Goal: Transaction & Acquisition: Purchase product/service

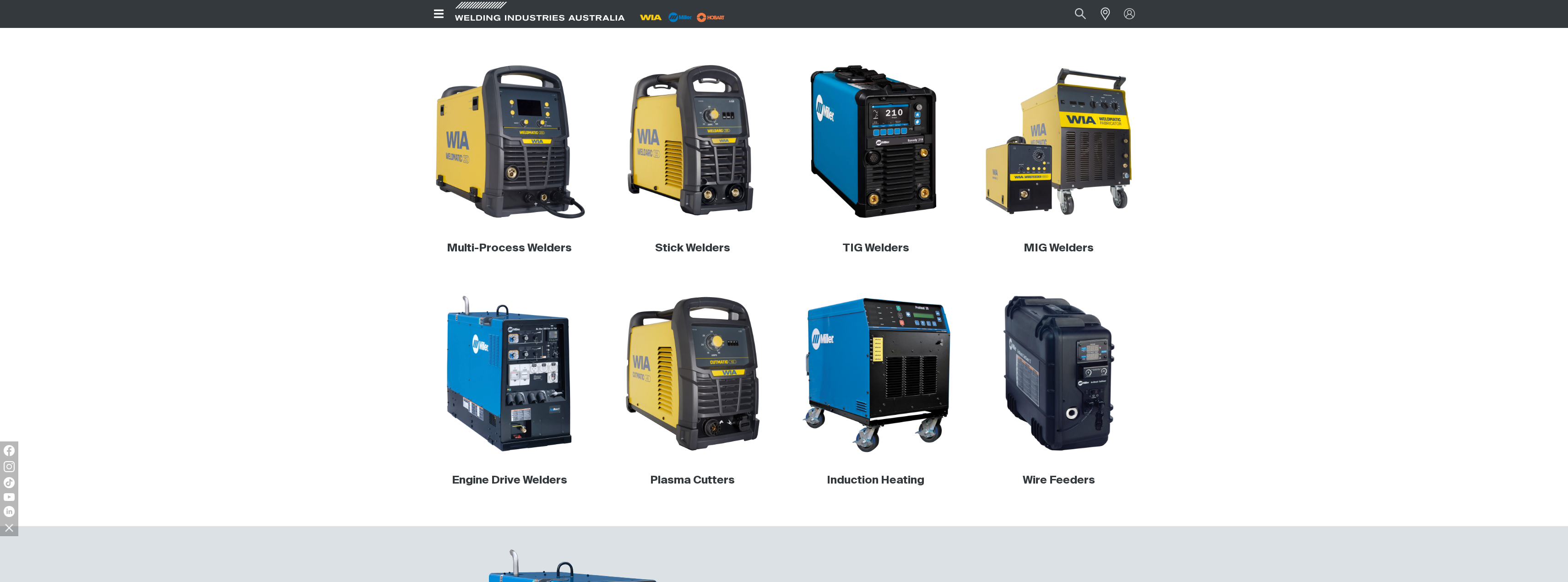
scroll to position [412, 0]
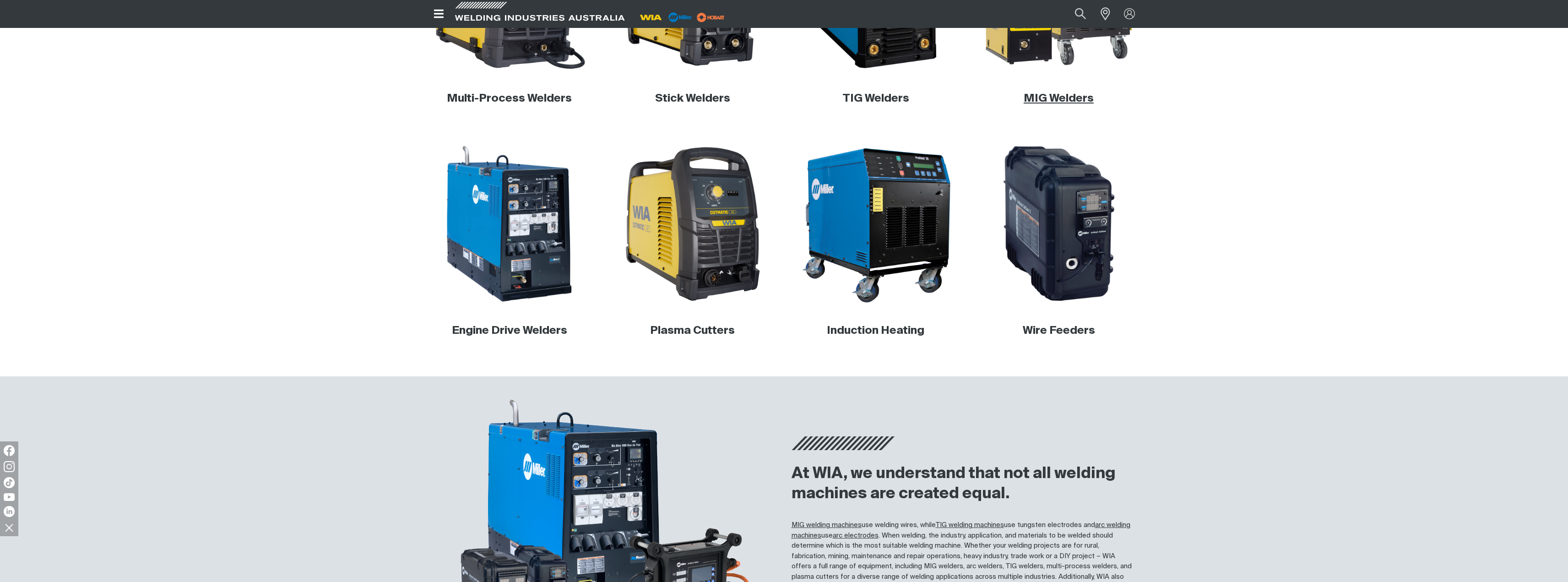
click at [1056, 99] on link "MIG Welders" at bounding box center [1059, 99] width 70 height 11
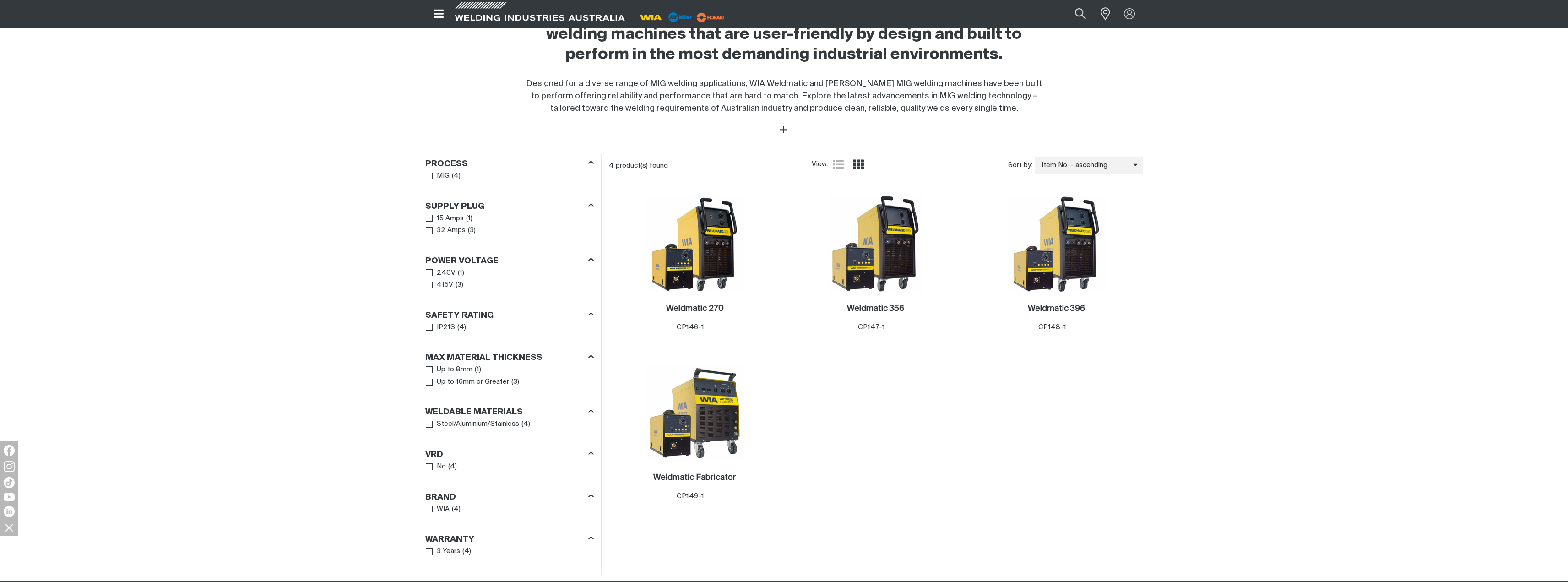
scroll to position [503, 0]
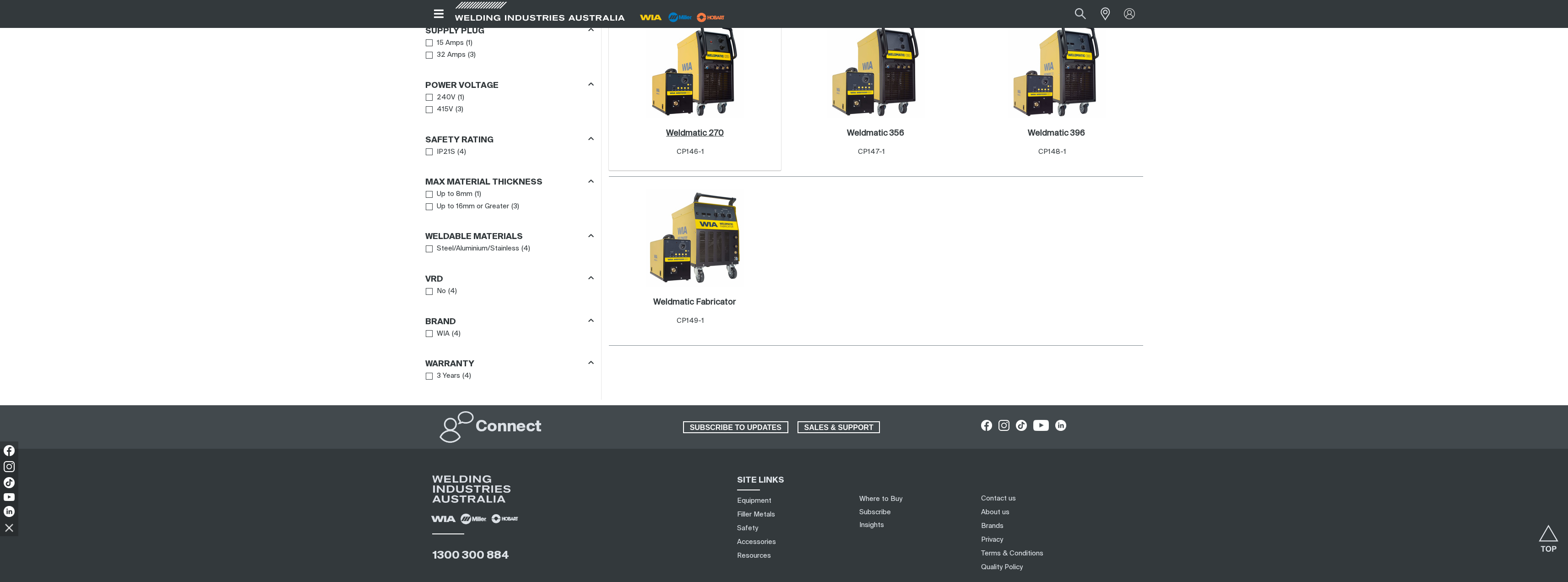
click at [691, 132] on h2 "Weldmatic 270 ." at bounding box center [695, 133] width 58 height 9
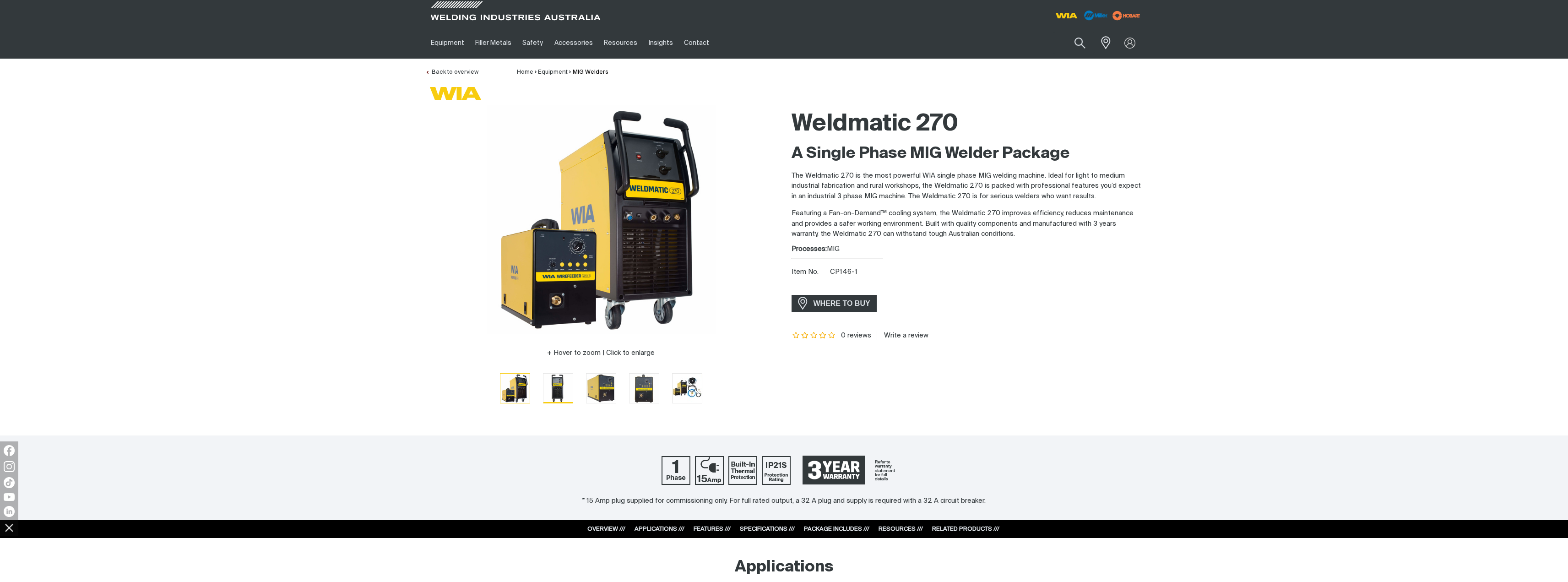
click at [560, 387] on img "Go to slide 2" at bounding box center [558, 388] width 29 height 29
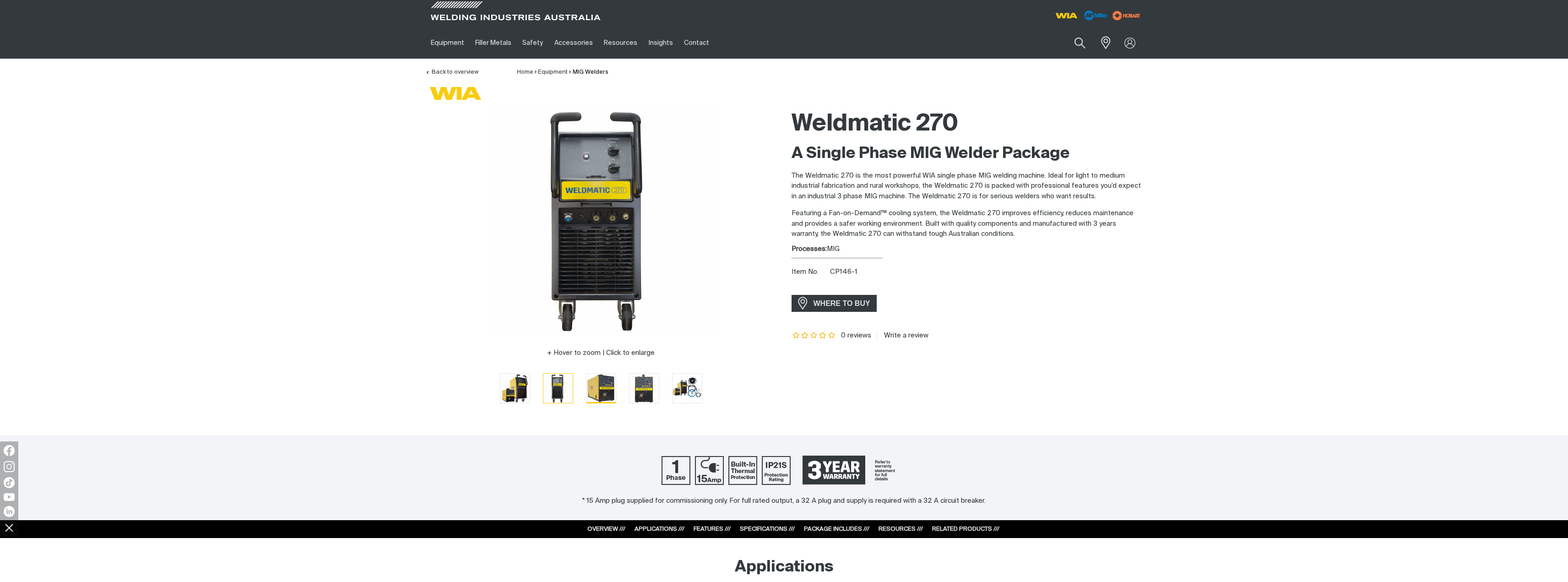
click at [606, 387] on img "Go to slide 3" at bounding box center [601, 388] width 29 height 29
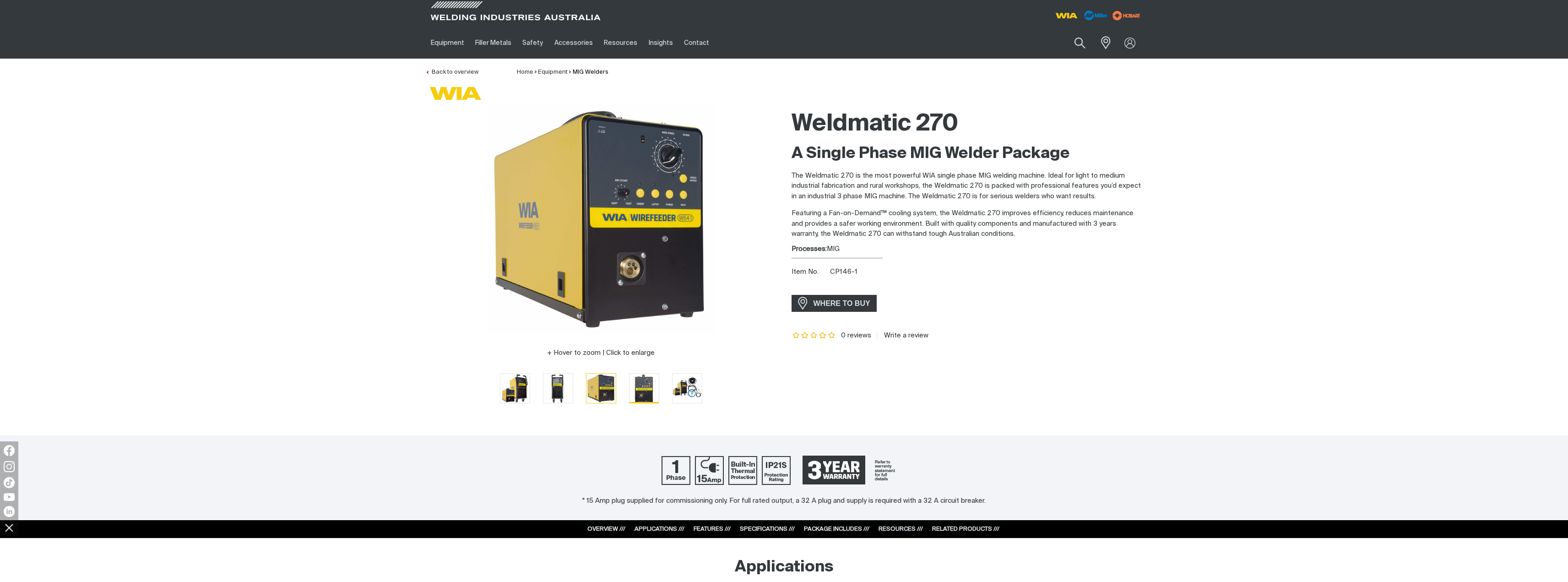
click at [643, 389] on img "Go to slide 4" at bounding box center [644, 388] width 29 height 29
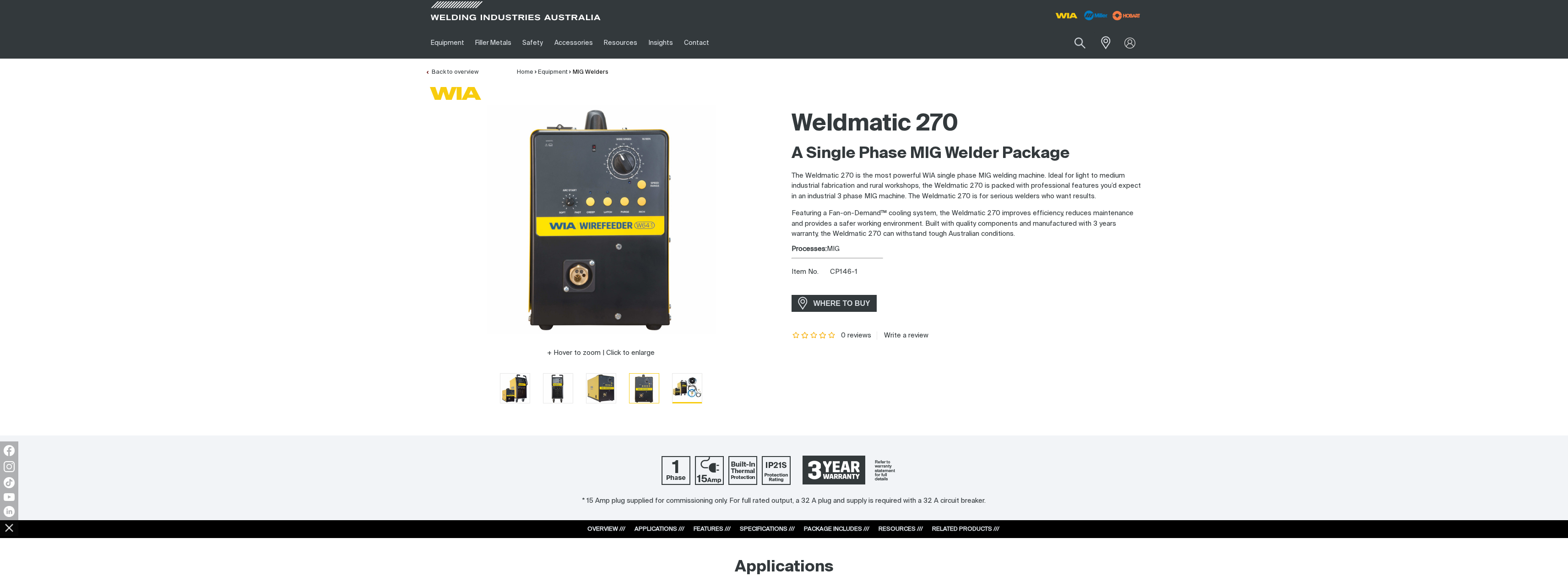
click at [686, 387] on img "Go to slide 5" at bounding box center [687, 388] width 29 height 29
